Goal: Information Seeking & Learning: Compare options

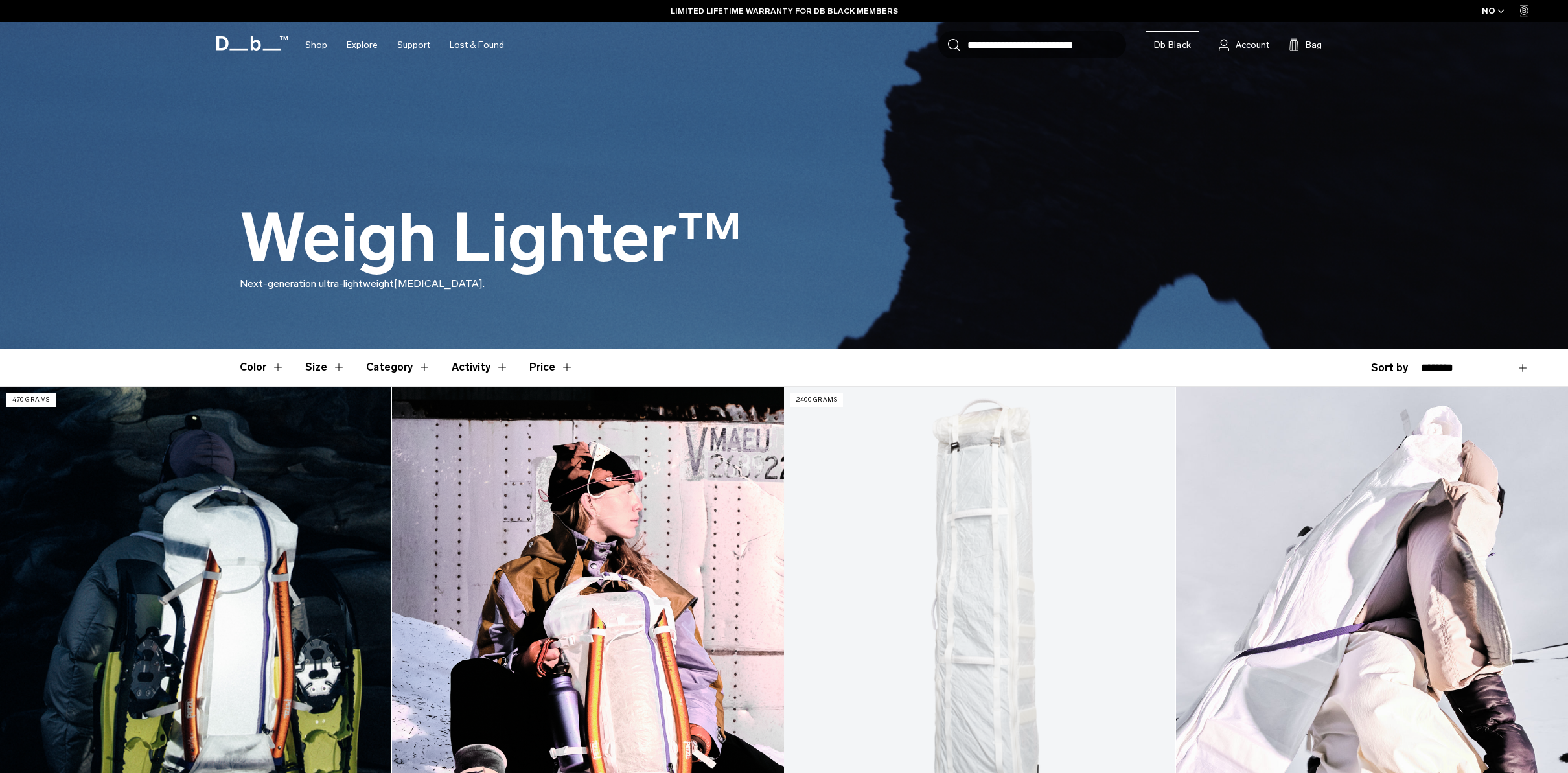
scroll to position [74, 0]
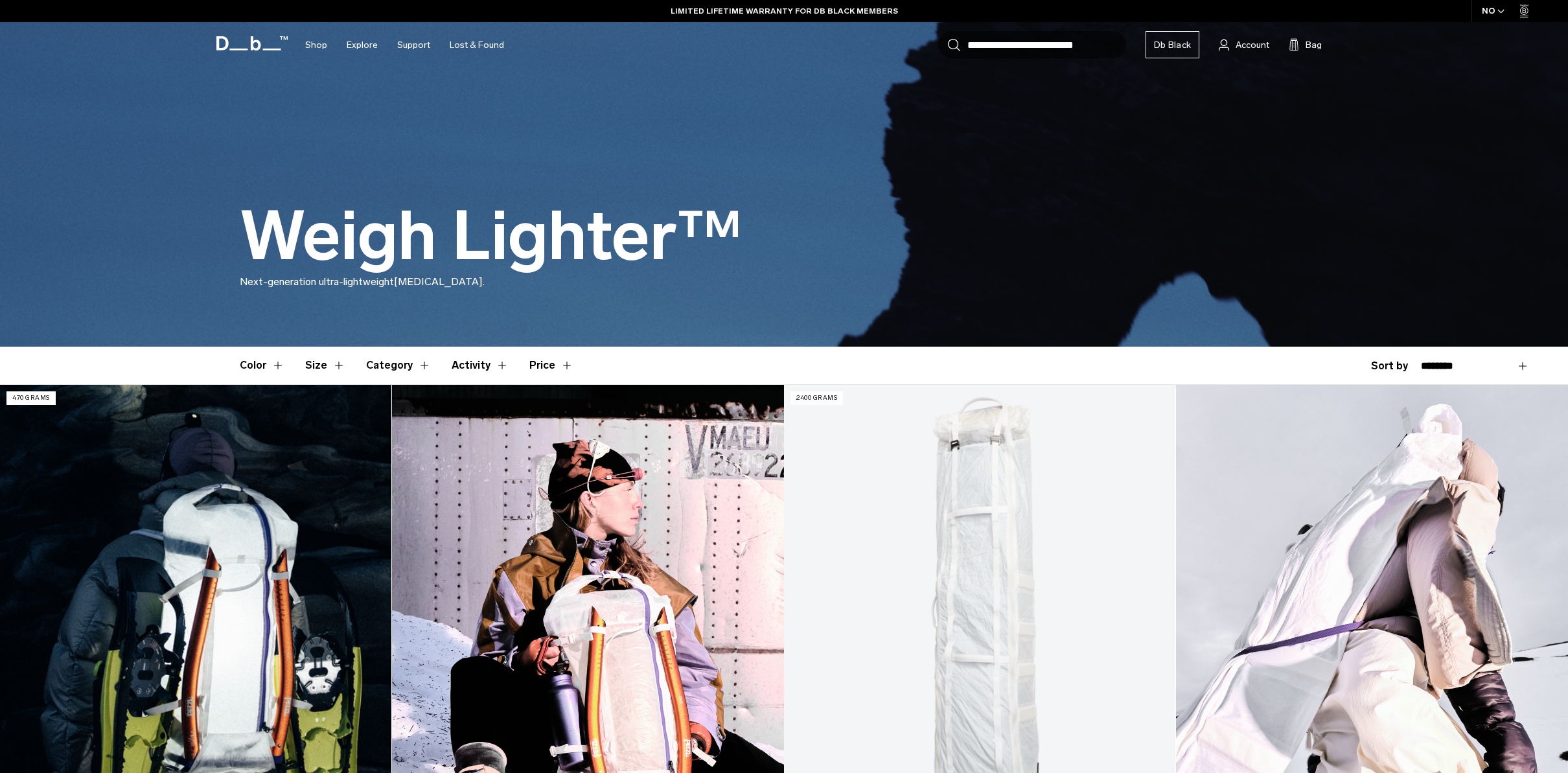
click at [290, 562] on link "Weigh Lighter Backpack 25L" at bounding box center [196, 603] width 392 height 435
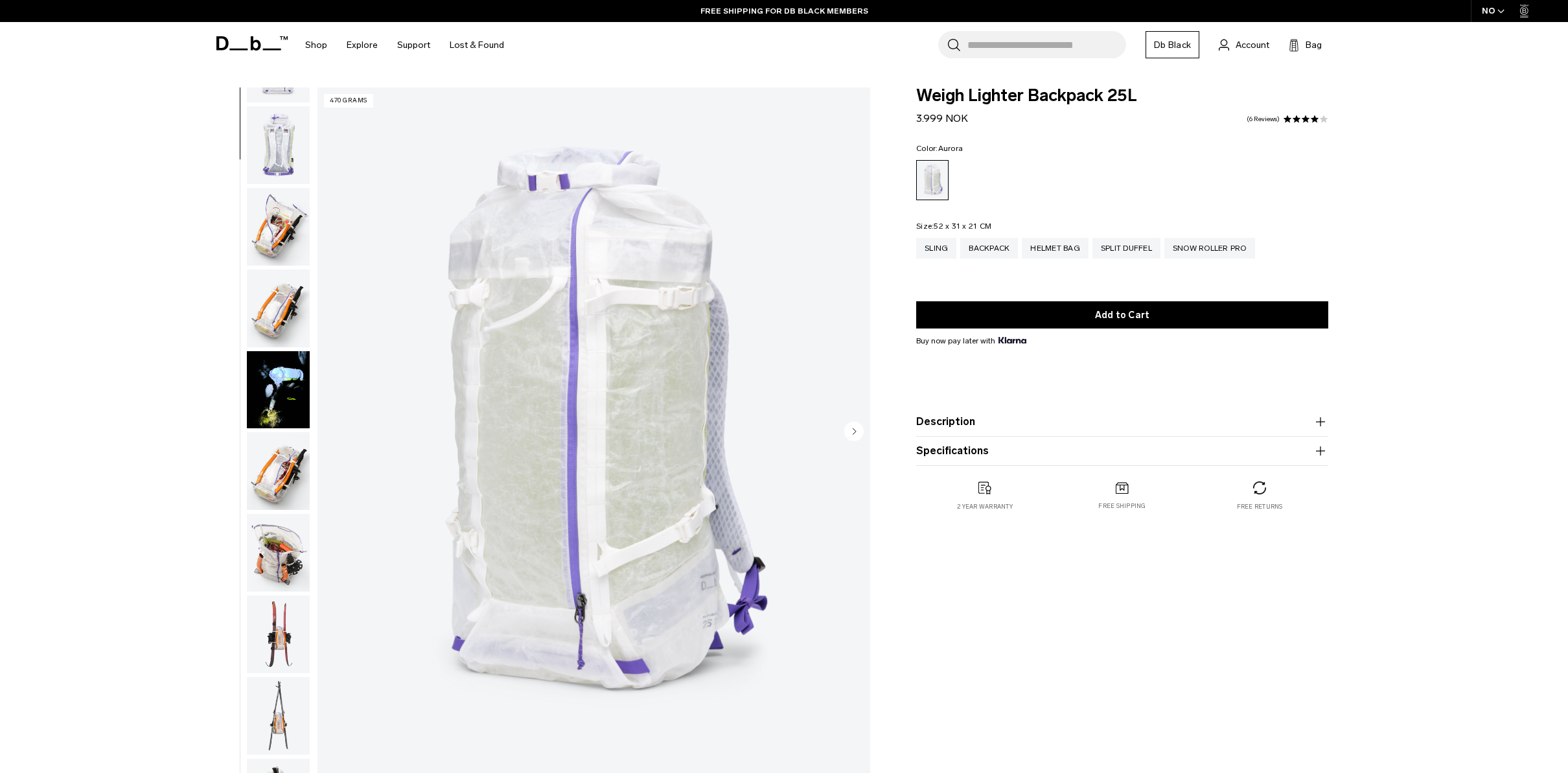
click at [292, 392] on img "button" at bounding box center [278, 390] width 63 height 78
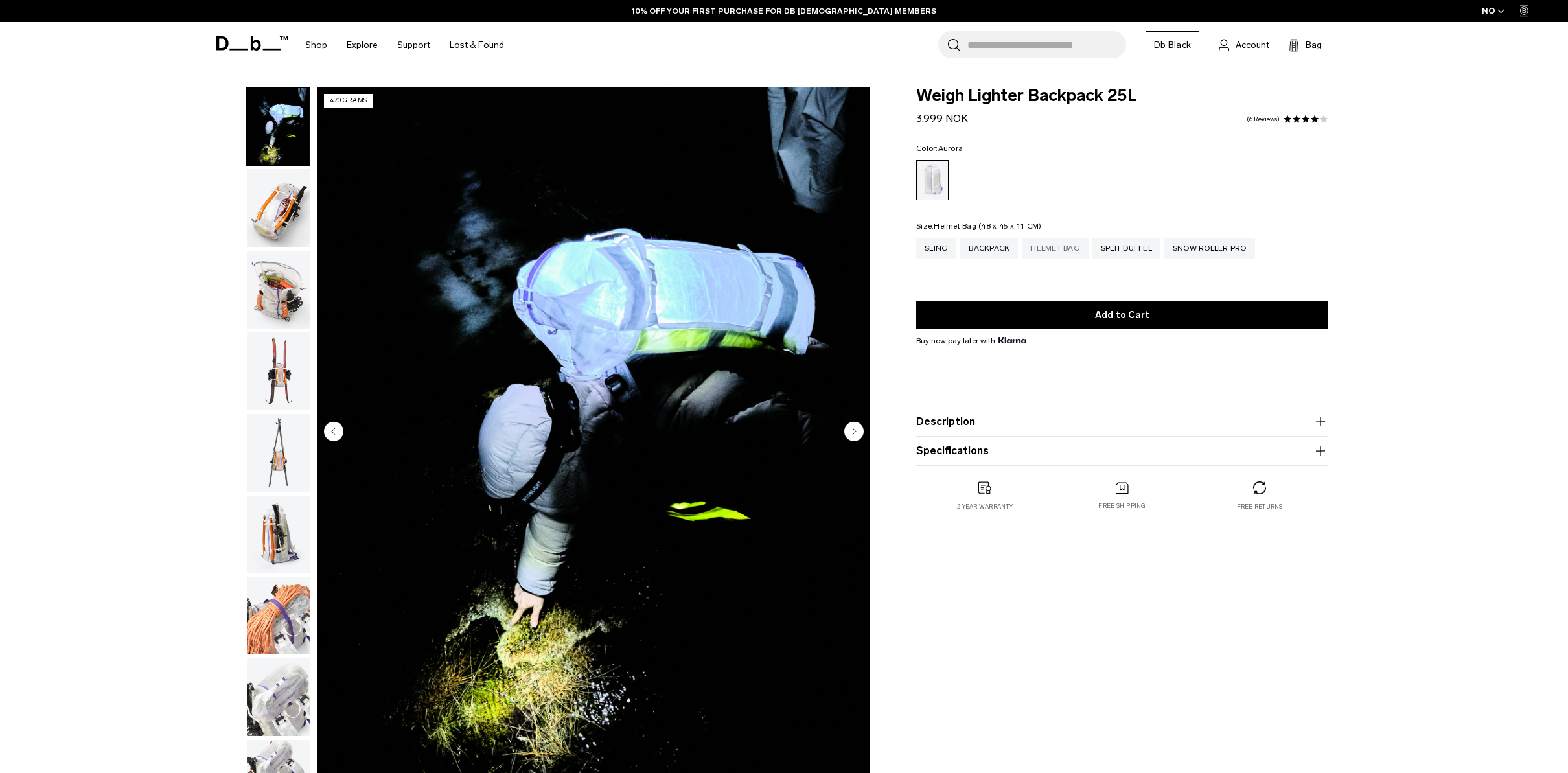
click at [1057, 245] on div "Helmet Bag" at bounding box center [1055, 249] width 67 height 21
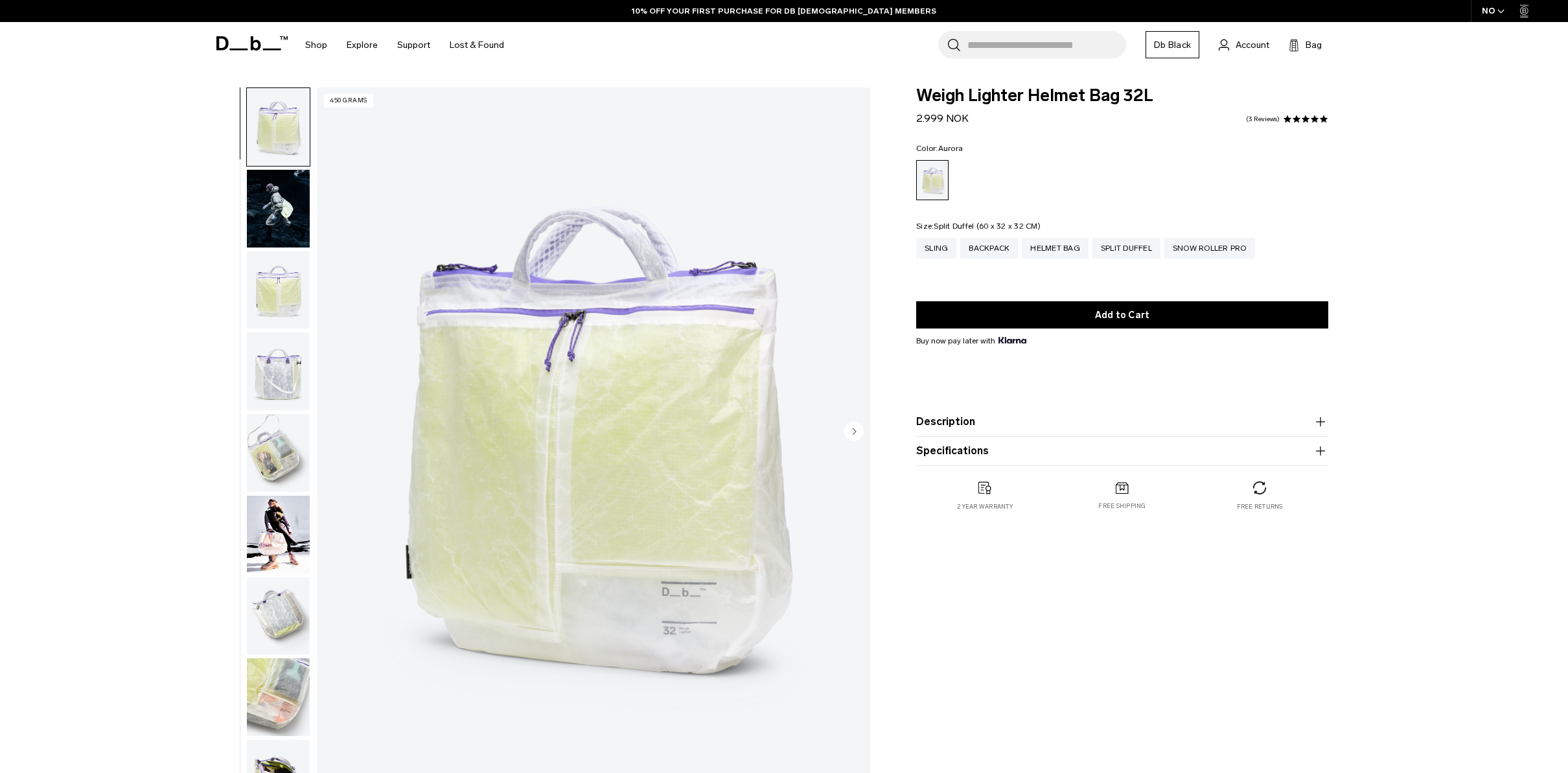
click at [1124, 247] on div "Split Duffel" at bounding box center [1127, 249] width 68 height 21
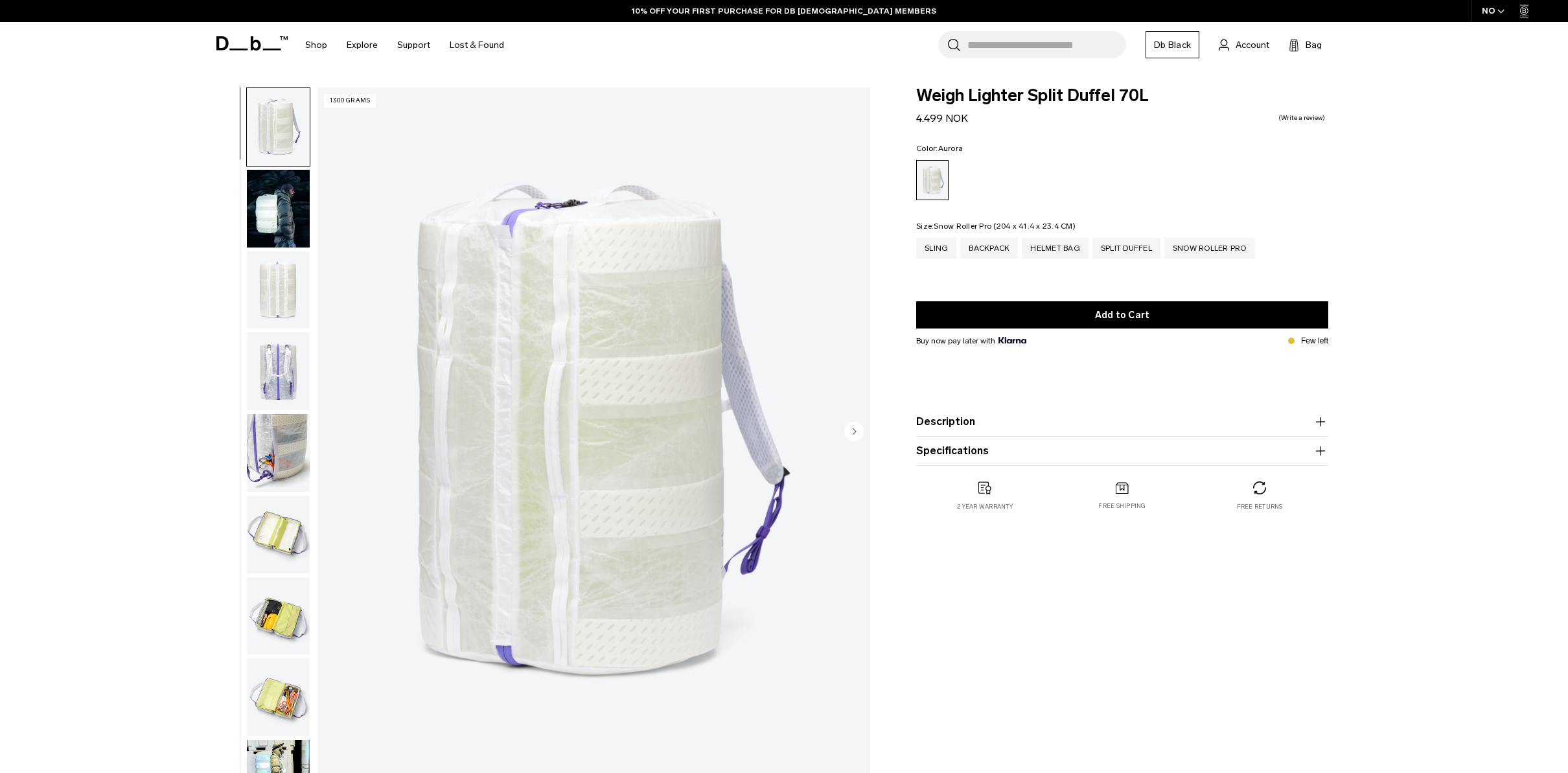
click at [1196, 249] on div "Snow Roller Pro" at bounding box center [1209, 249] width 90 height 21
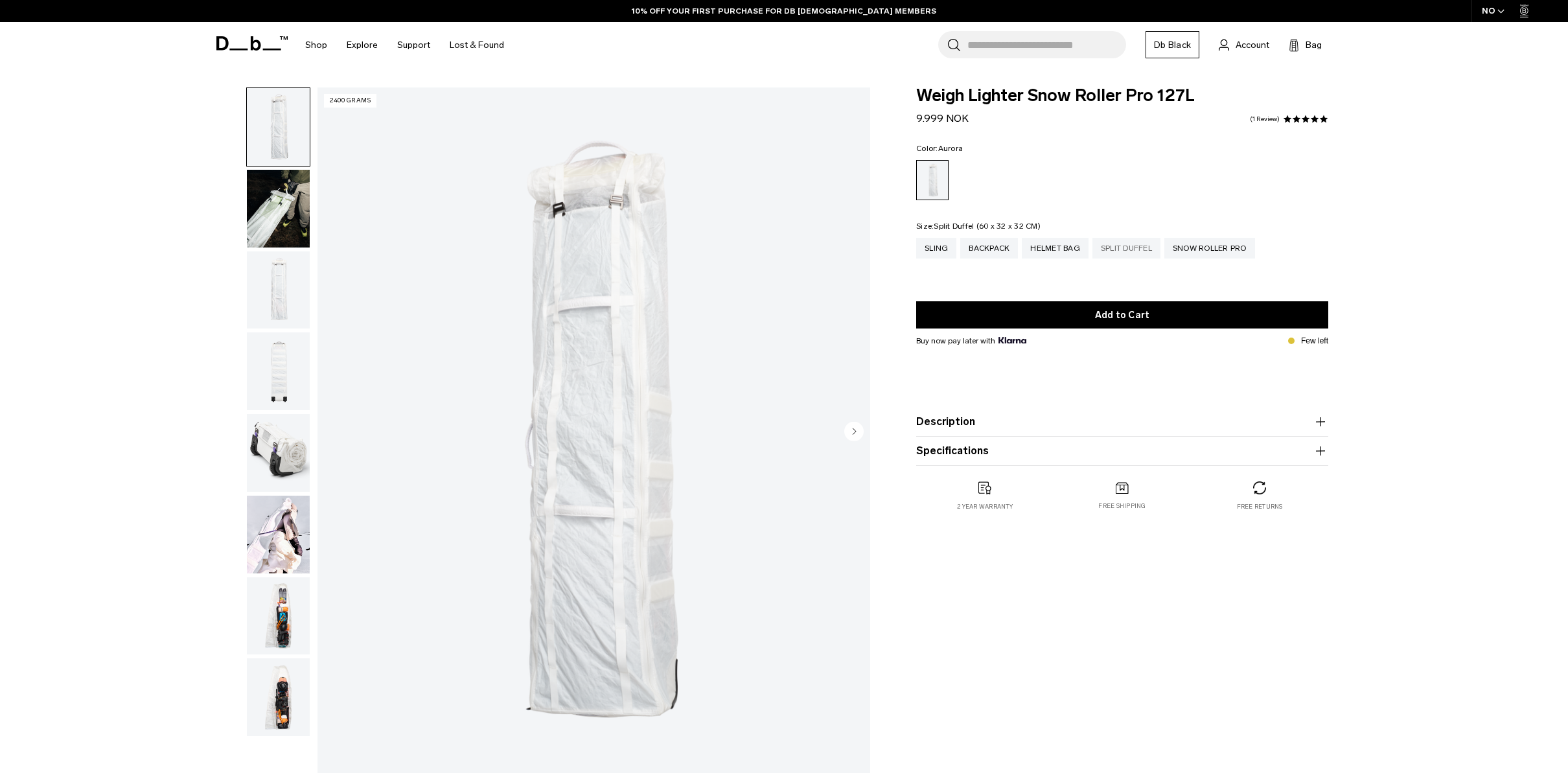
click at [1142, 249] on div "Split Duffel" at bounding box center [1127, 249] width 68 height 21
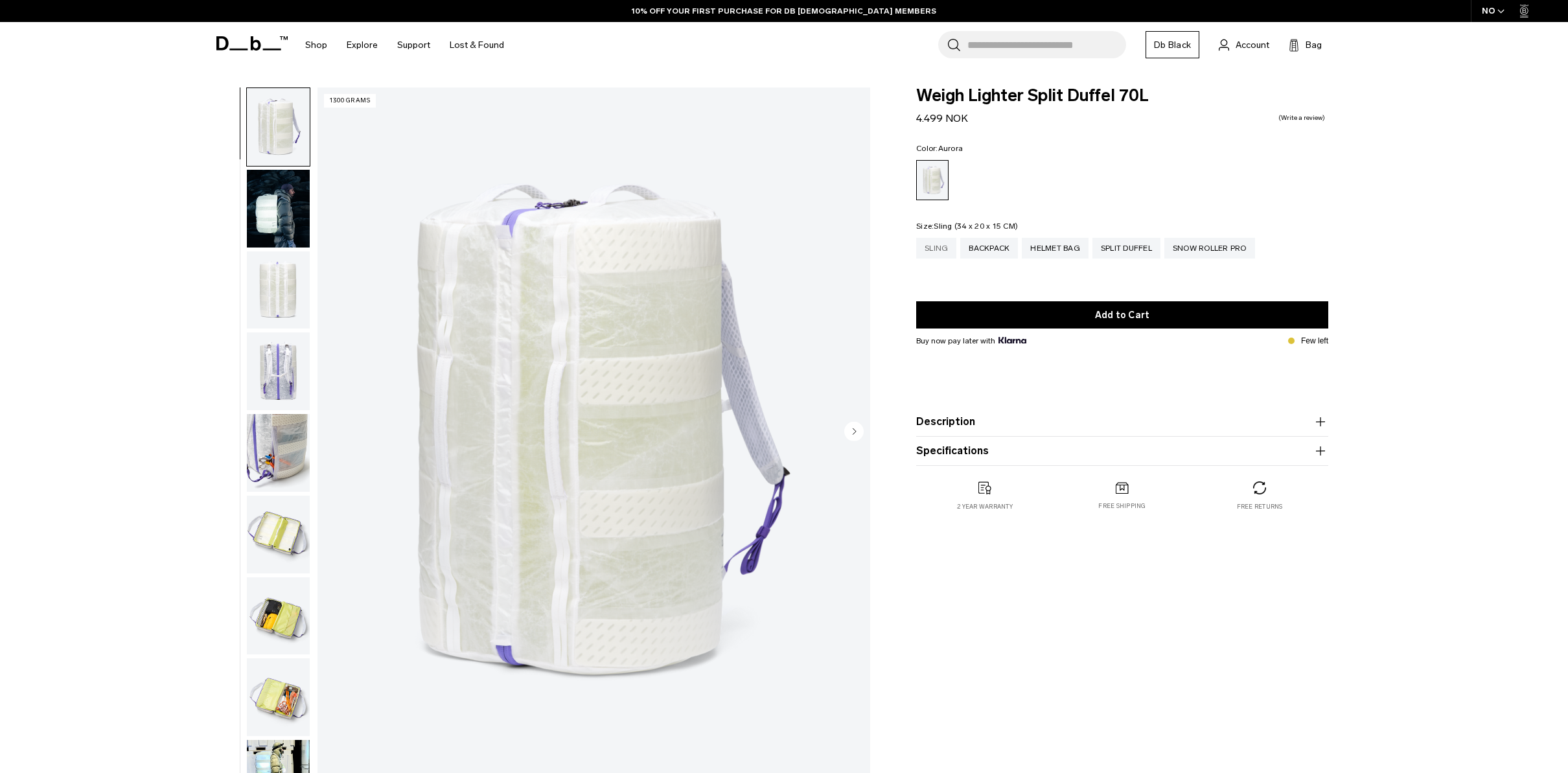
click at [936, 249] on div "Sling" at bounding box center [936, 249] width 40 height 21
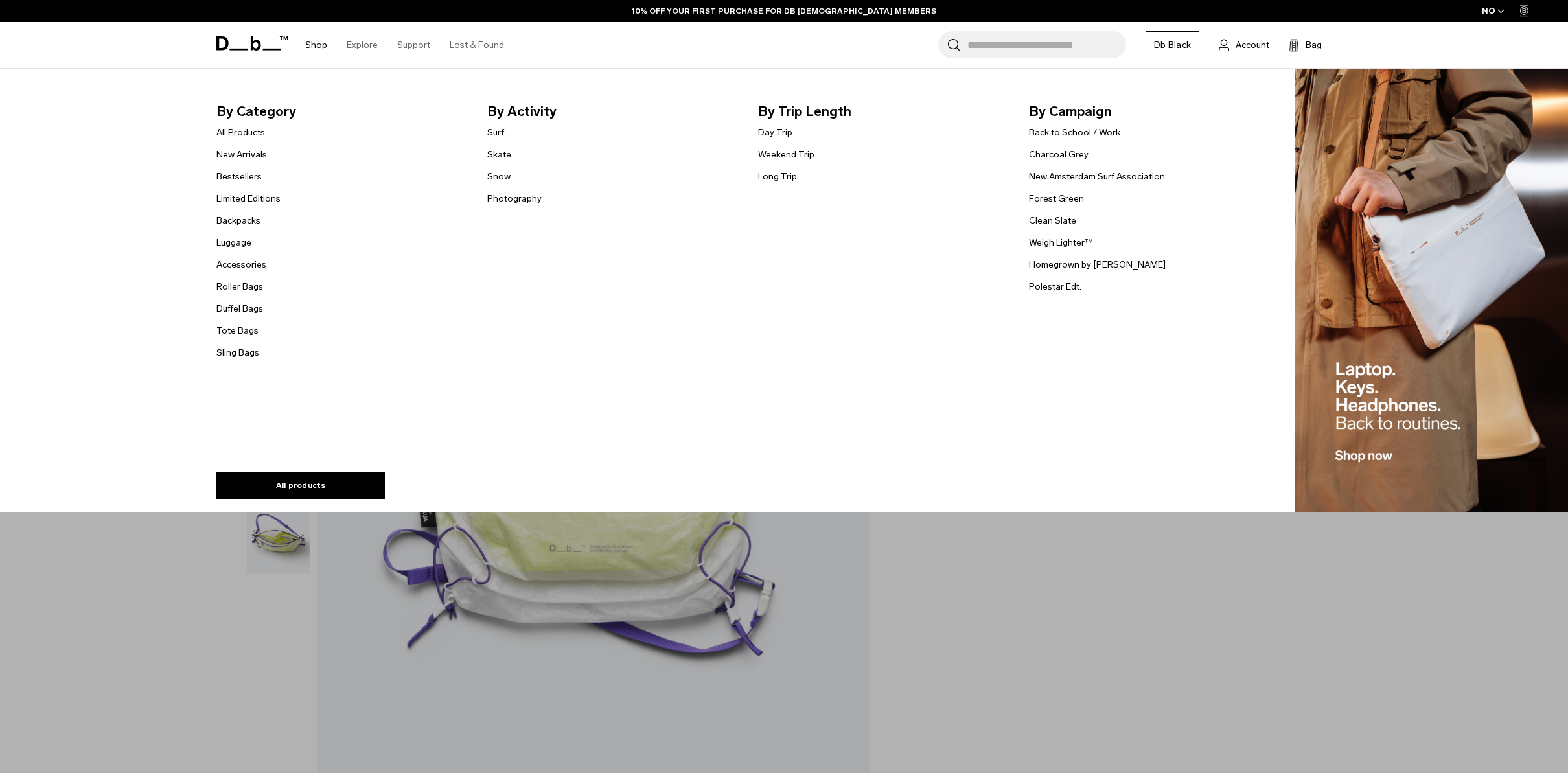
click at [305, 44] on link "Shop" at bounding box center [315, 44] width 22 height 46
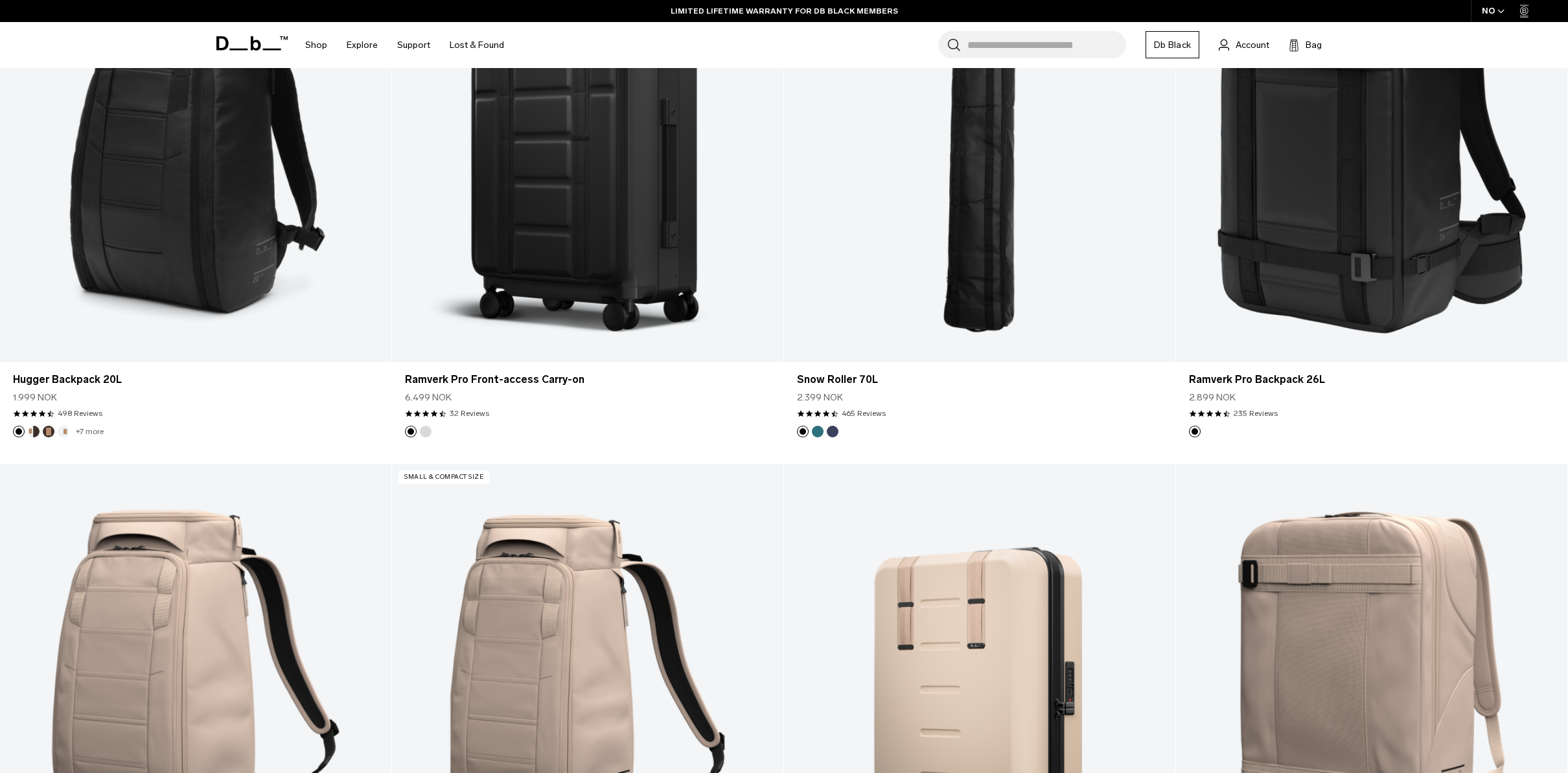
scroll to position [5321, 0]
